Goal: Task Accomplishment & Management: Use online tool/utility

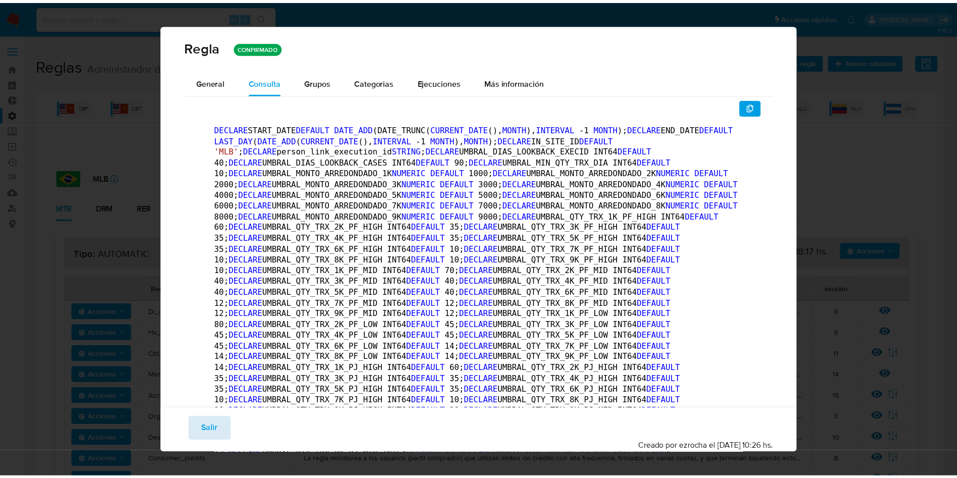
scroll to position [231, 0]
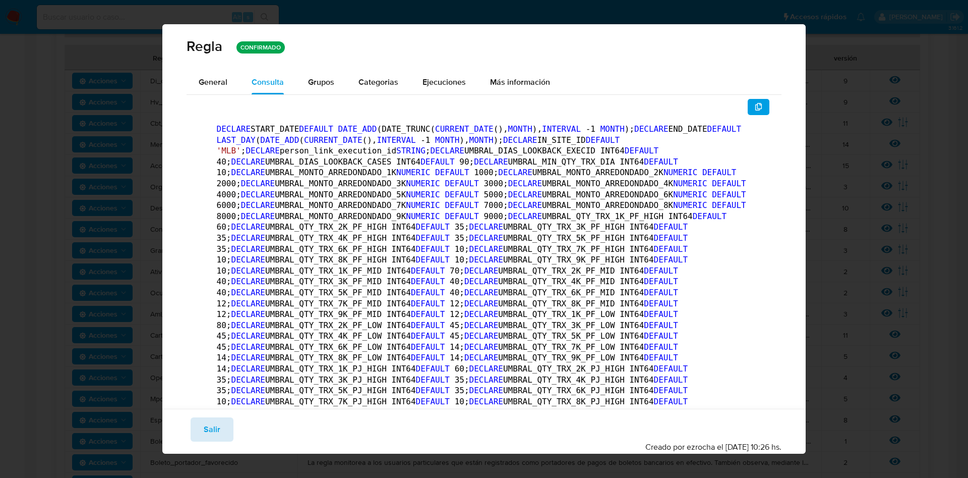
click at [221, 425] on button "Salir" at bounding box center [212, 429] width 43 height 24
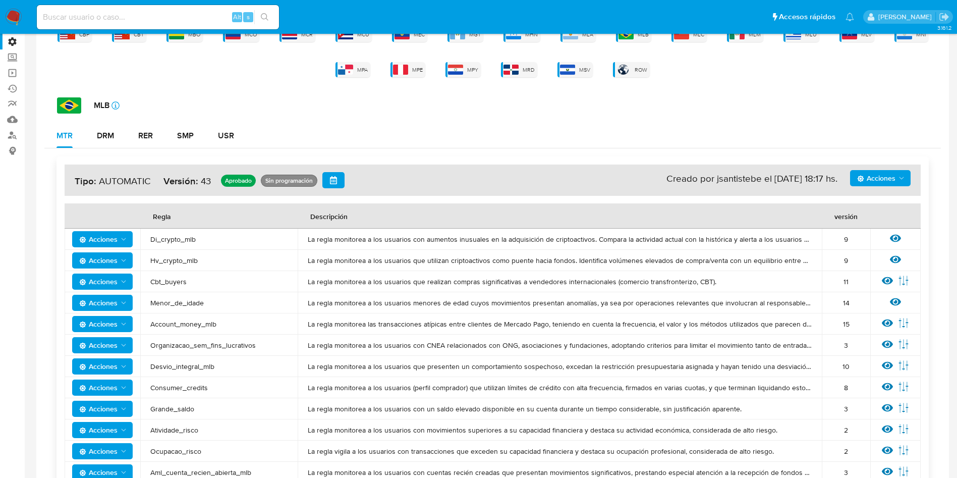
scroll to position [303, 0]
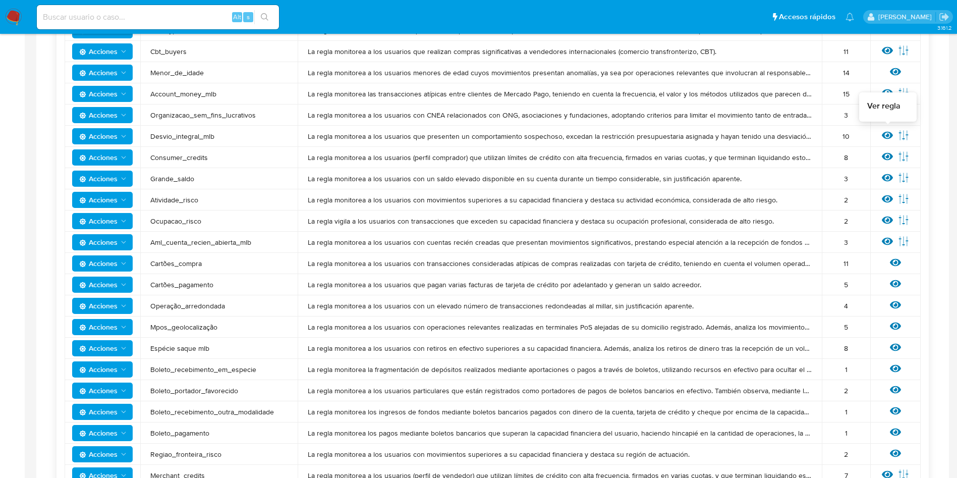
click at [886, 134] on icon at bounding box center [886, 135] width 11 height 11
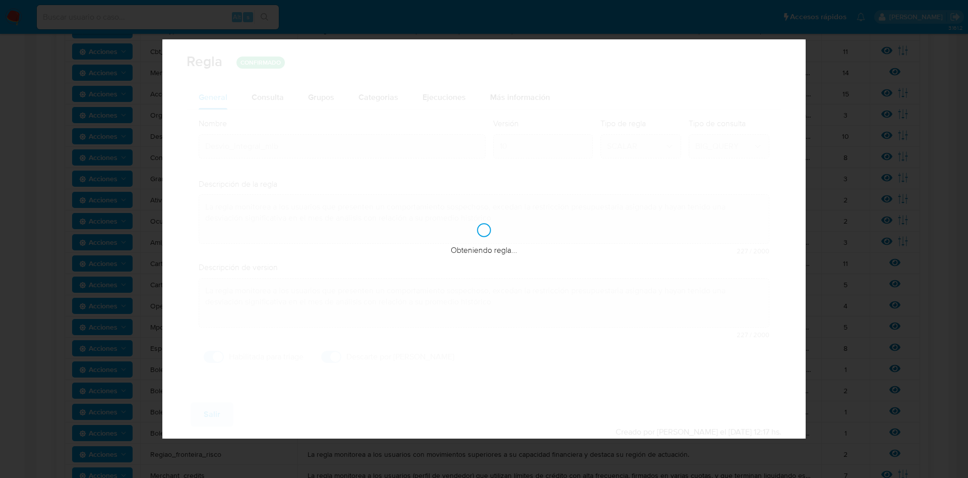
checkbox input "true"
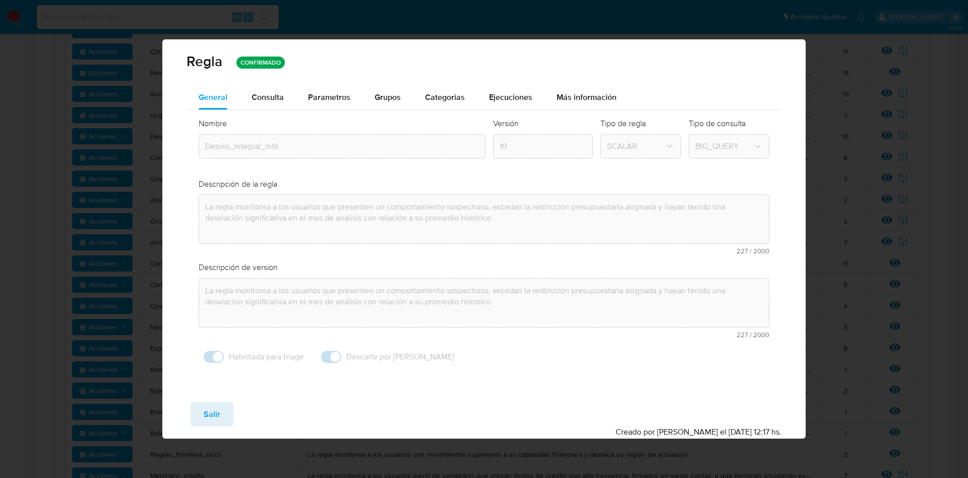
click at [271, 98] on span "Consulta" at bounding box center [268, 97] width 32 height 12
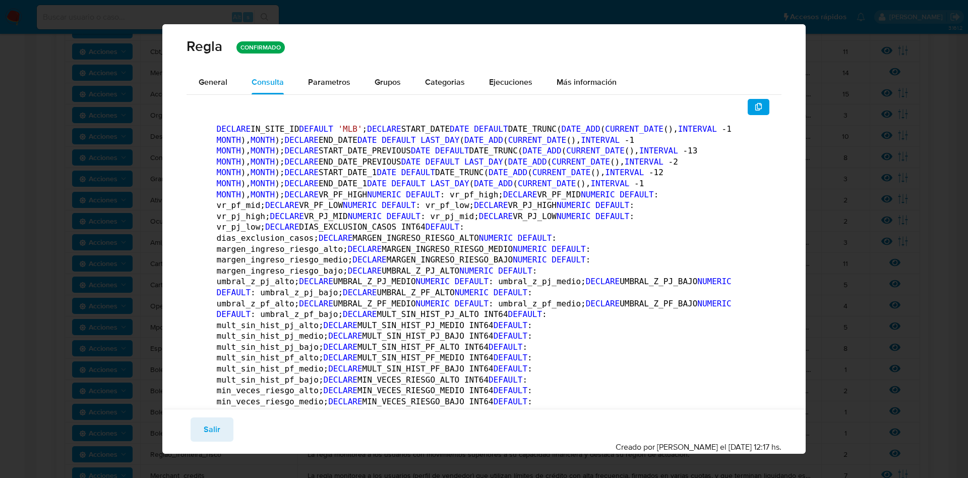
drag, startPoint x: 324, startPoint y: 86, endPoint x: 349, endPoint y: 95, distance: 26.5
click at [323, 85] on span "Parametros" at bounding box center [329, 82] width 42 height 12
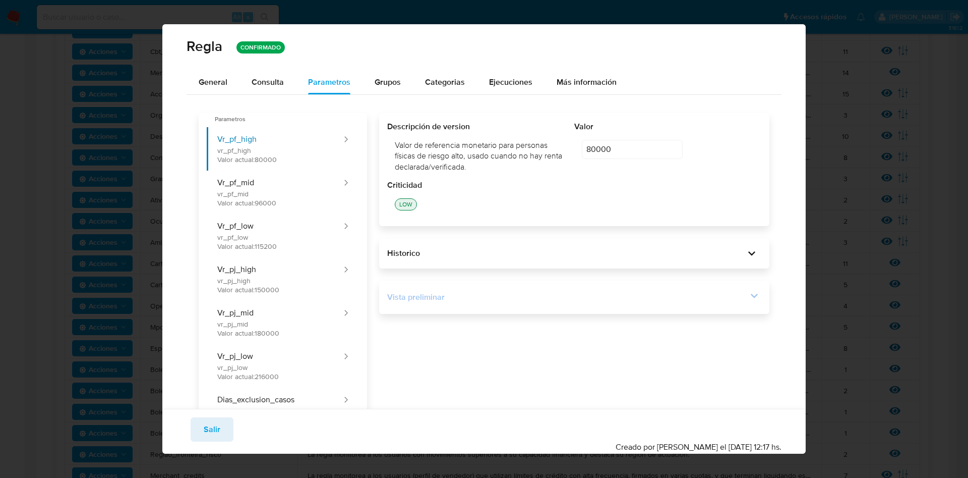
click at [729, 299] on div "Vista preliminar" at bounding box center [567, 296] width 361 height 11
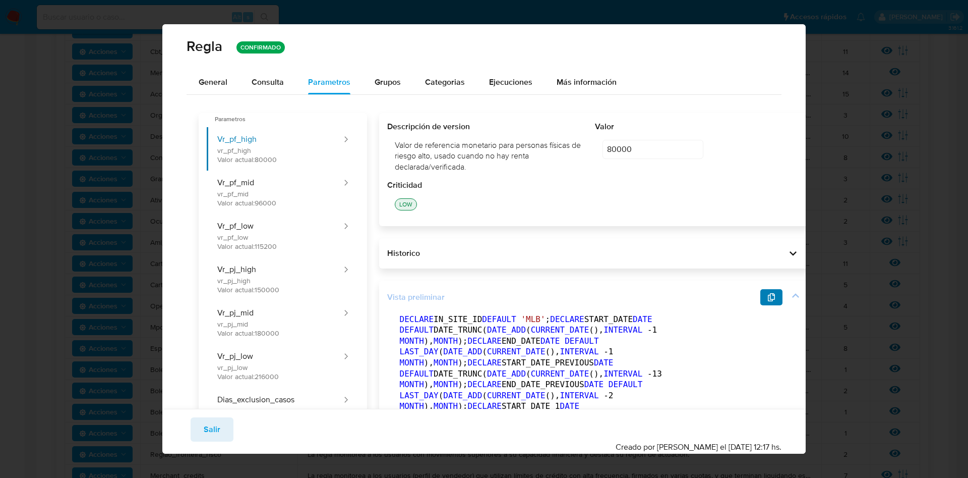
click at [767, 294] on icon "button" at bounding box center [771, 297] width 8 height 8
click at [198, 428] on button "Salir" at bounding box center [212, 429] width 43 height 24
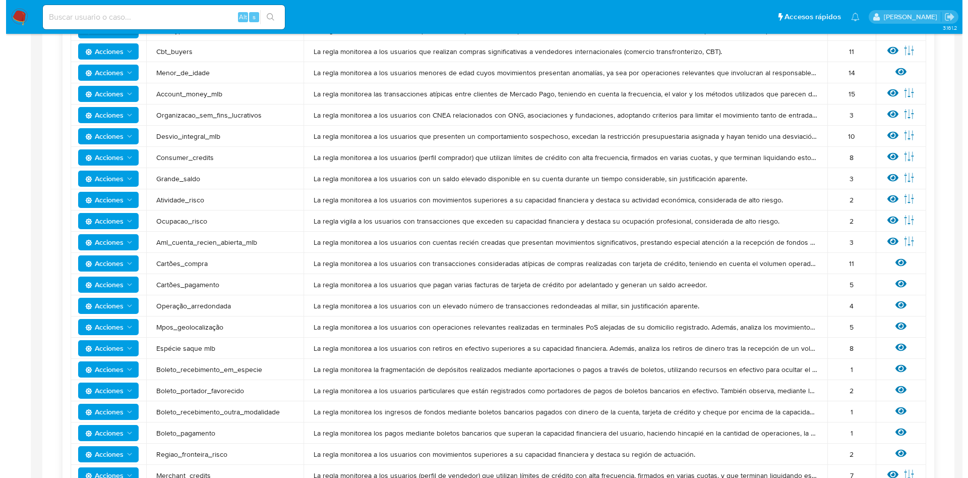
scroll to position [454, 0]
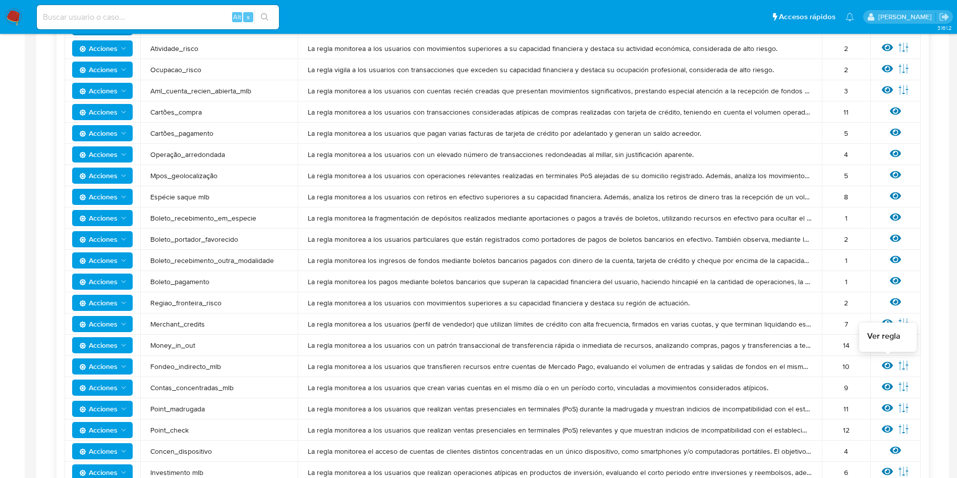
click at [886, 364] on icon at bounding box center [886, 365] width 11 height 11
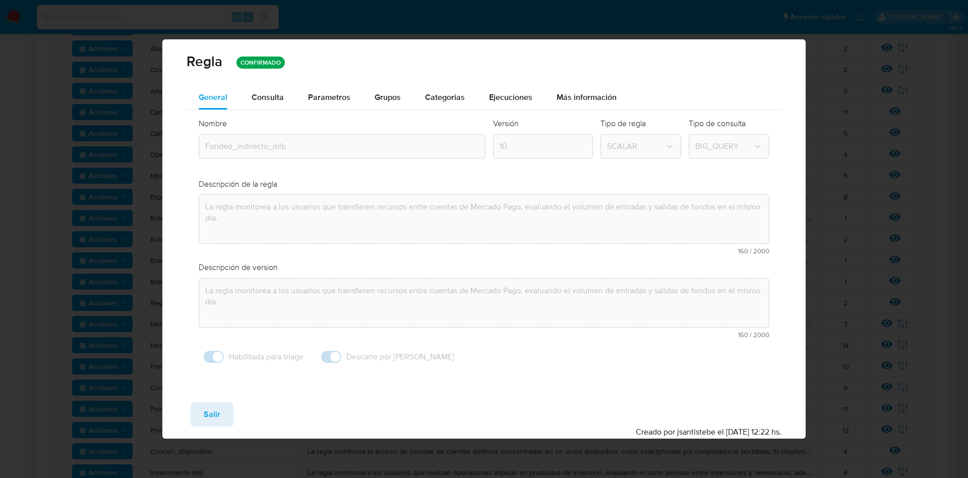
click at [277, 90] on div "Consulta" at bounding box center [268, 97] width 32 height 24
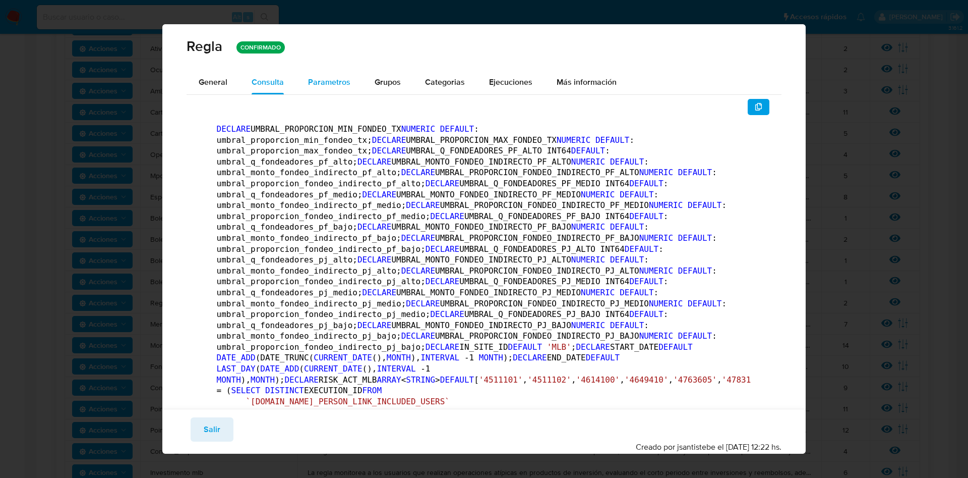
click at [332, 78] on span "Parametros" at bounding box center [329, 82] width 42 height 12
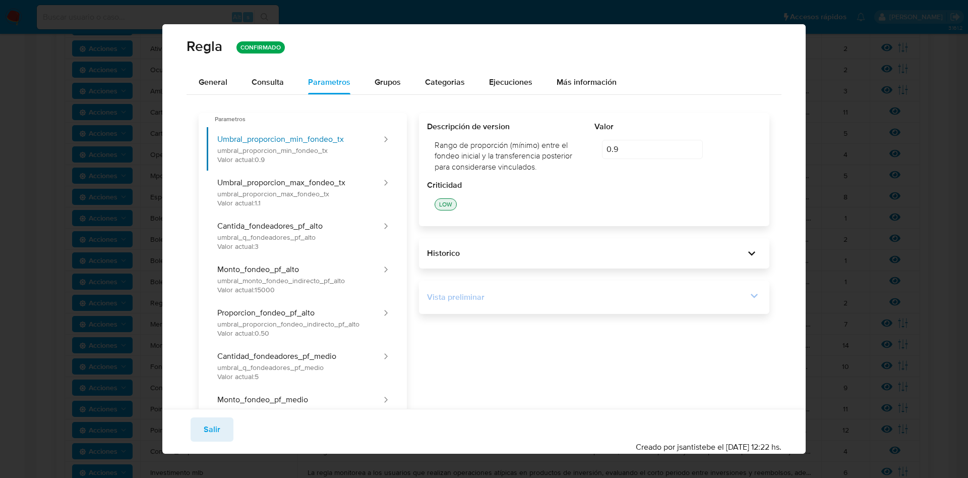
click at [749, 291] on icon at bounding box center [754, 295] width 14 height 14
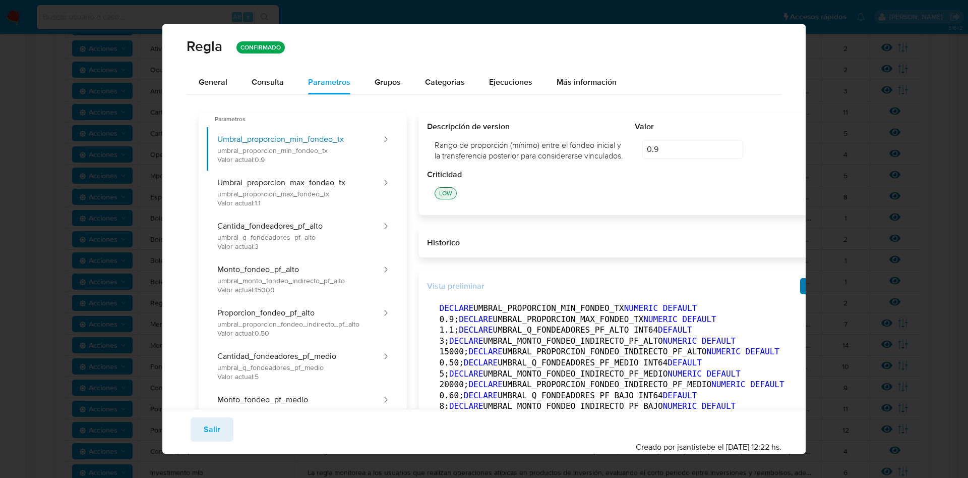
click at [800, 288] on button "button" at bounding box center [811, 286] width 22 height 16
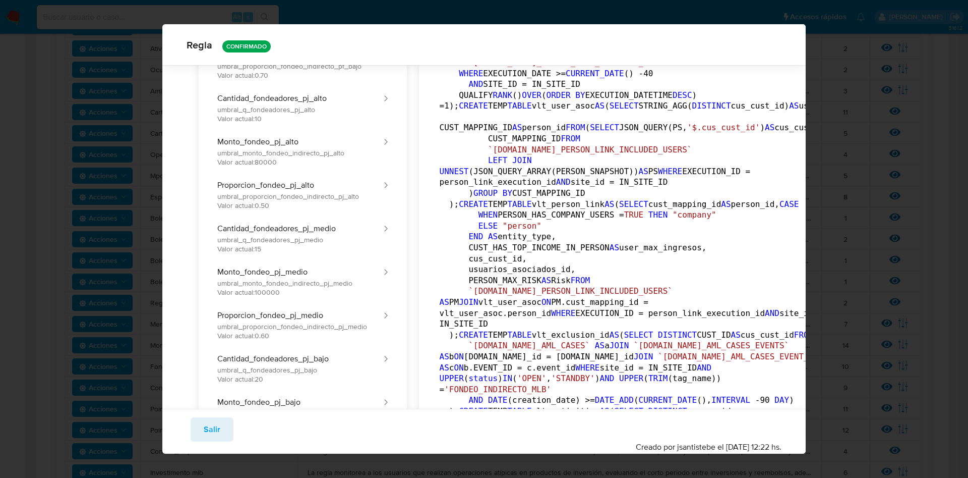
scroll to position [0, 0]
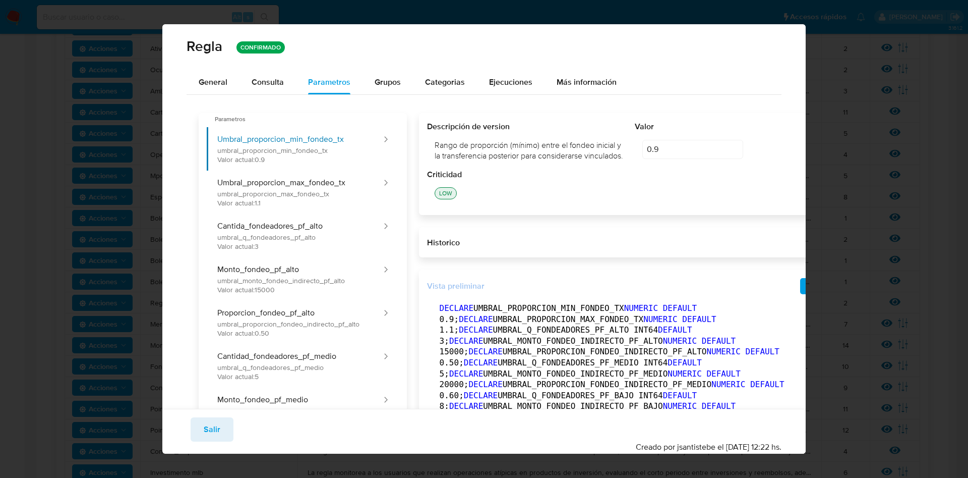
click at [807, 290] on icon "button" at bounding box center [811, 286] width 8 height 8
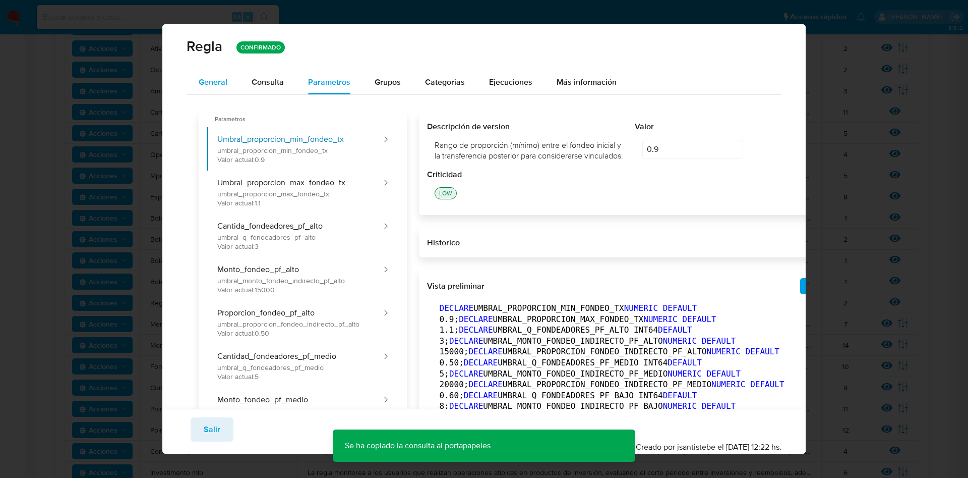
click at [208, 84] on span "General" at bounding box center [213, 82] width 29 height 12
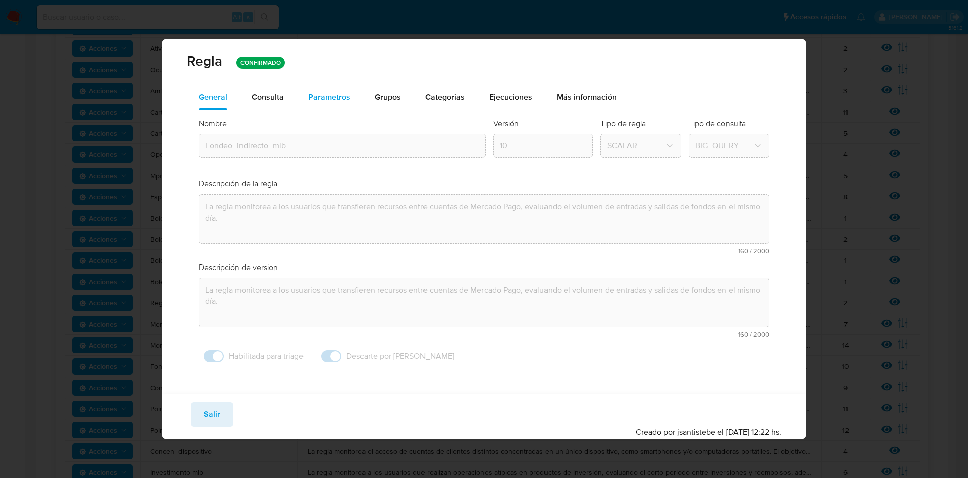
click at [330, 96] on span "Parametros" at bounding box center [329, 97] width 42 height 12
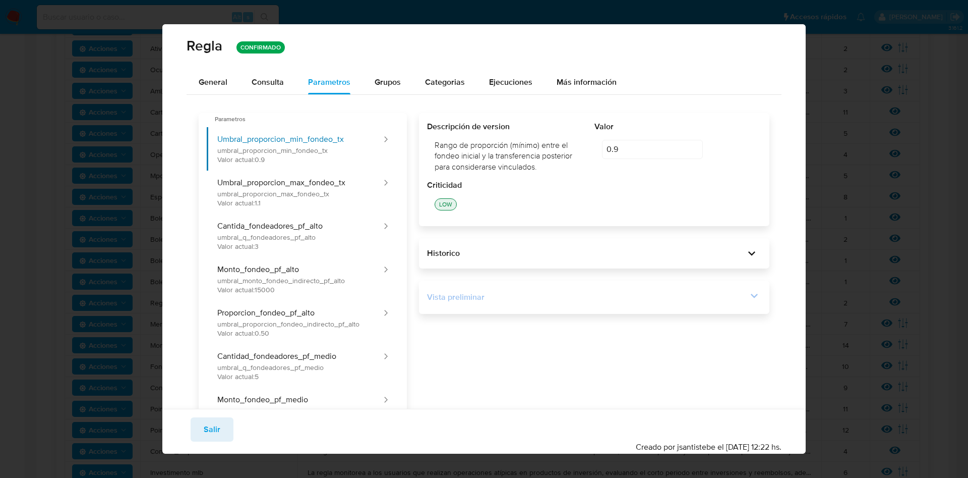
drag, startPoint x: 717, startPoint y: 285, endPoint x: 744, endPoint y: 296, distance: 28.7
click at [724, 288] on div "Vista preliminar" at bounding box center [594, 296] width 351 height 33
click at [747, 296] on icon at bounding box center [754, 295] width 14 height 14
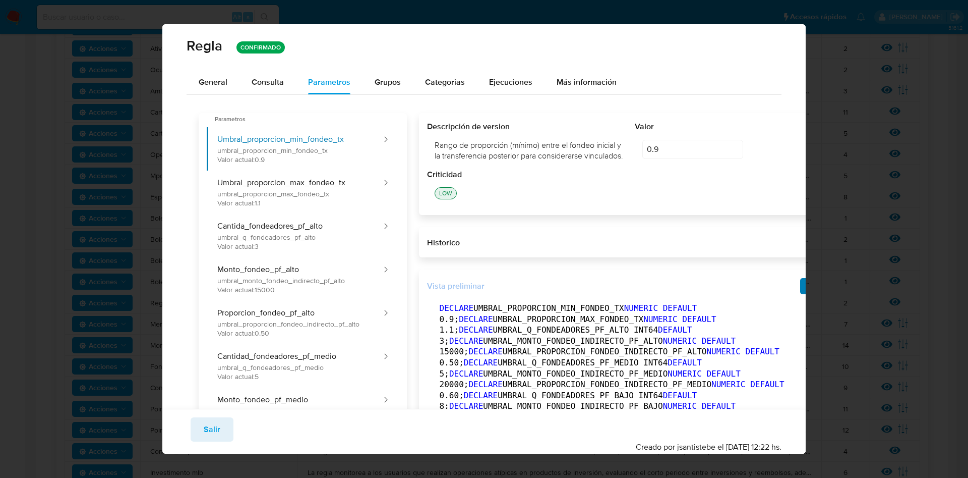
click at [800, 293] on button "button" at bounding box center [811, 286] width 22 height 16
